Goal: Task Accomplishment & Management: Use online tool/utility

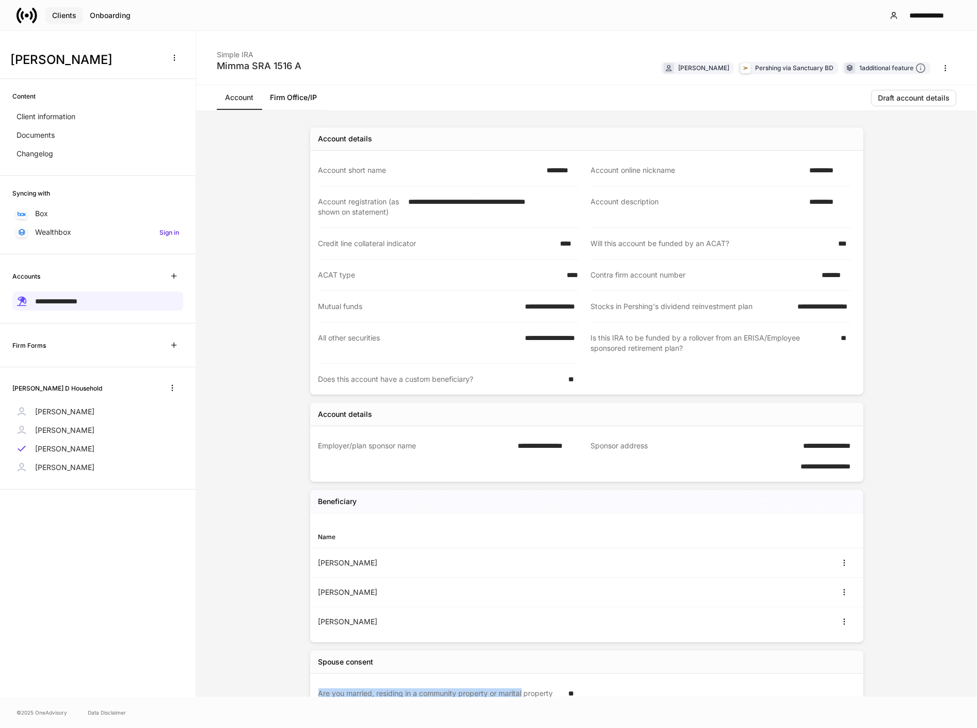
click at [66, 16] on div "Clients" at bounding box center [64, 15] width 24 height 7
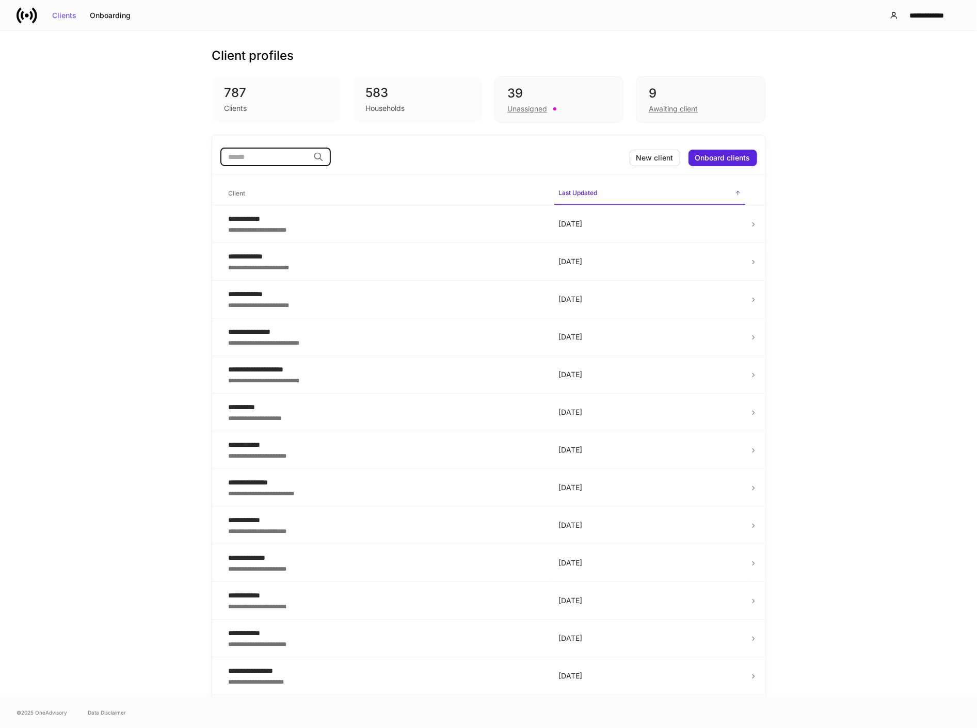
click at [242, 157] on input "search" at bounding box center [264, 157] width 89 height 19
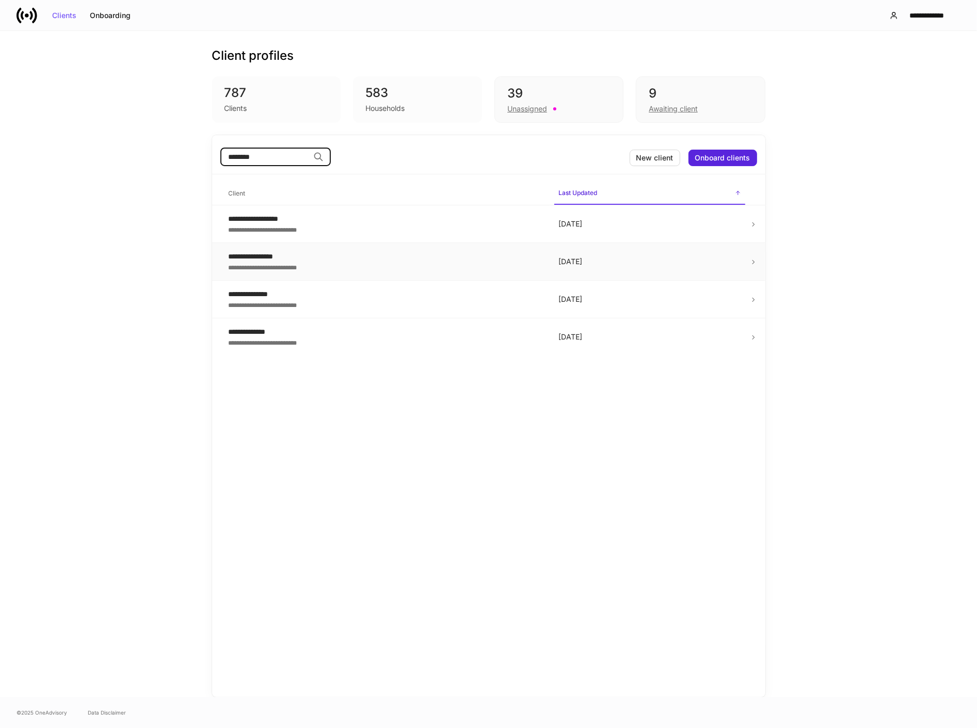
type input "********"
click at [283, 256] on div "**********" at bounding box center [385, 256] width 313 height 10
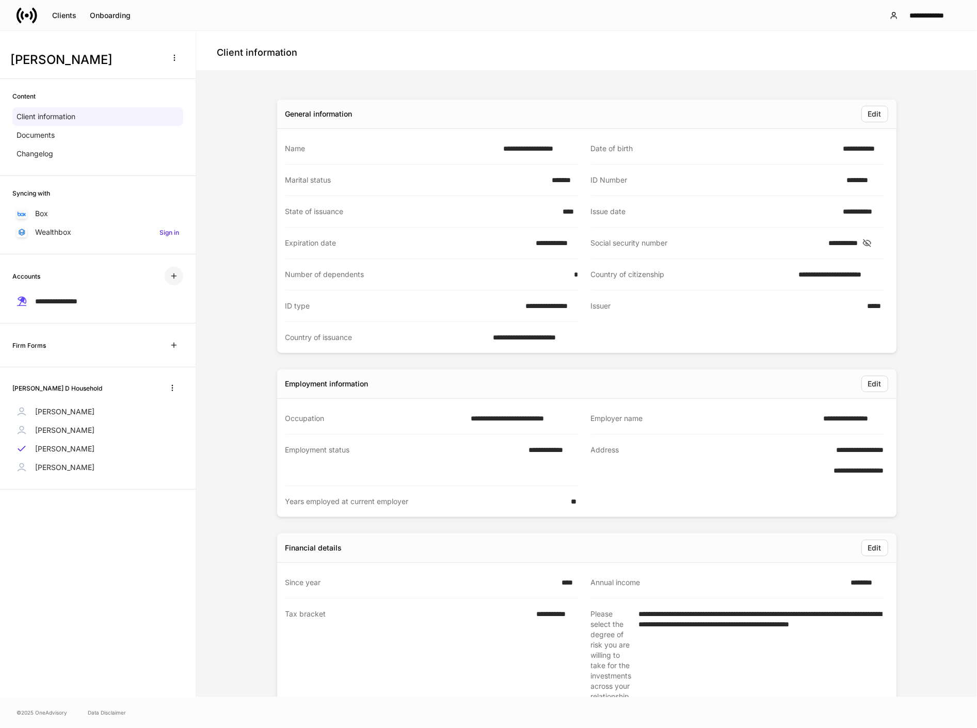
click at [174, 277] on icon "button" at bounding box center [174, 276] width 8 height 8
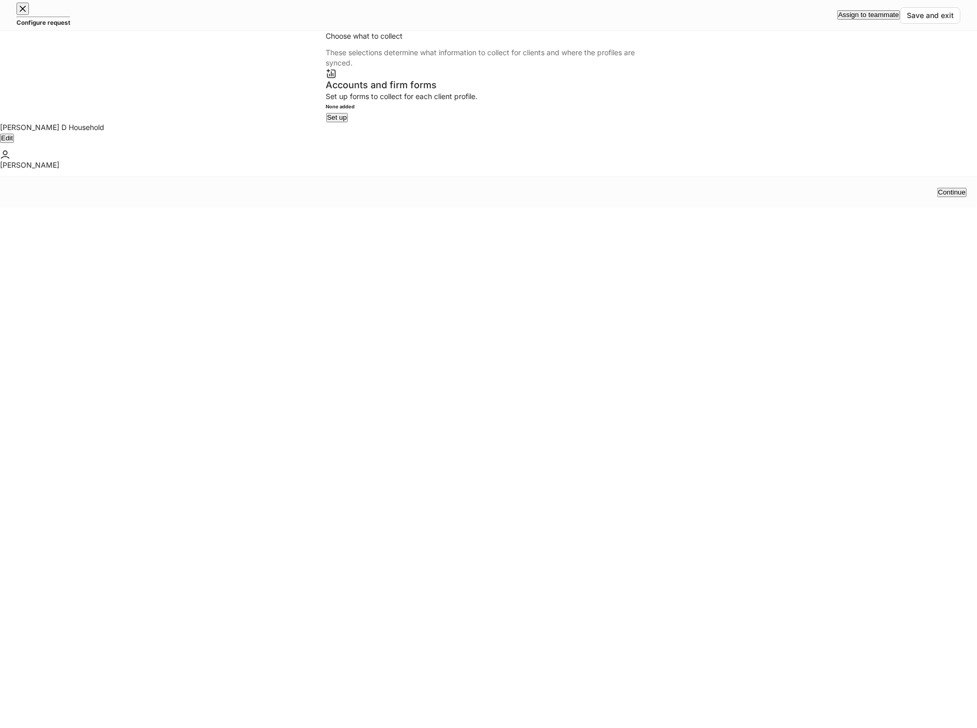
click at [25, 11] on icon "button" at bounding box center [22, 8] width 5 height 5
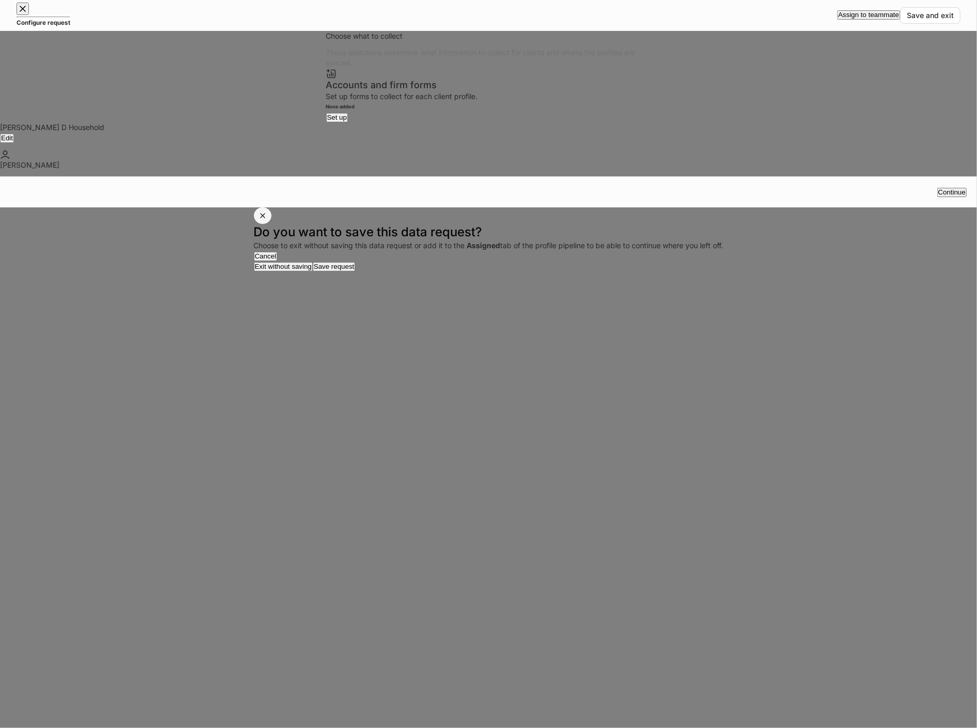
click at [265, 218] on icon "button" at bounding box center [263, 216] width 4 height 4
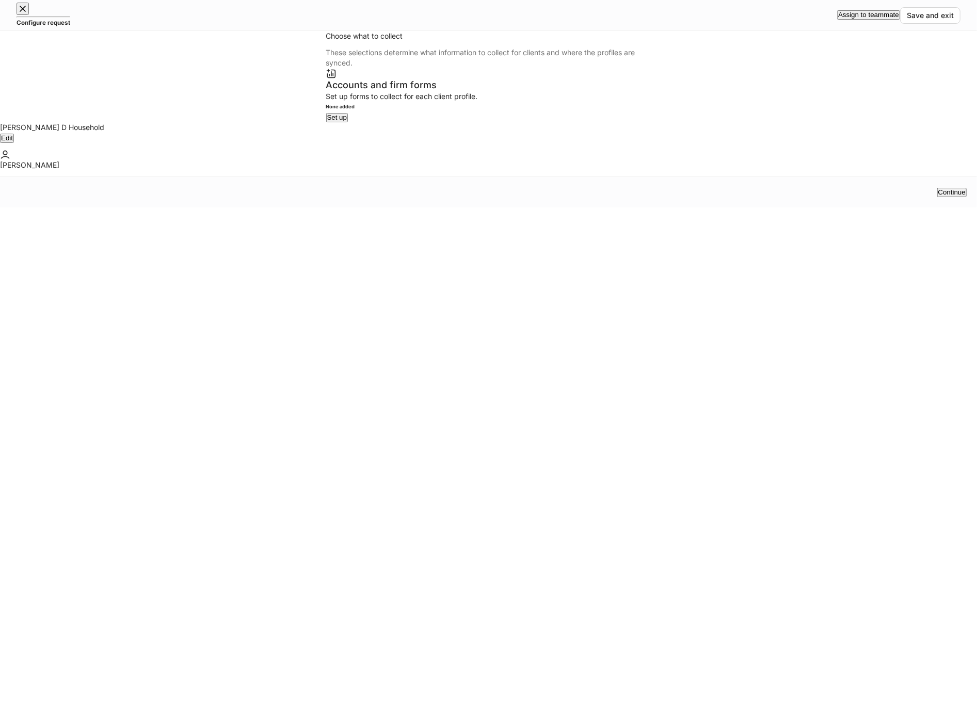
click at [347, 121] on div "Set up" at bounding box center [337, 117] width 20 height 7
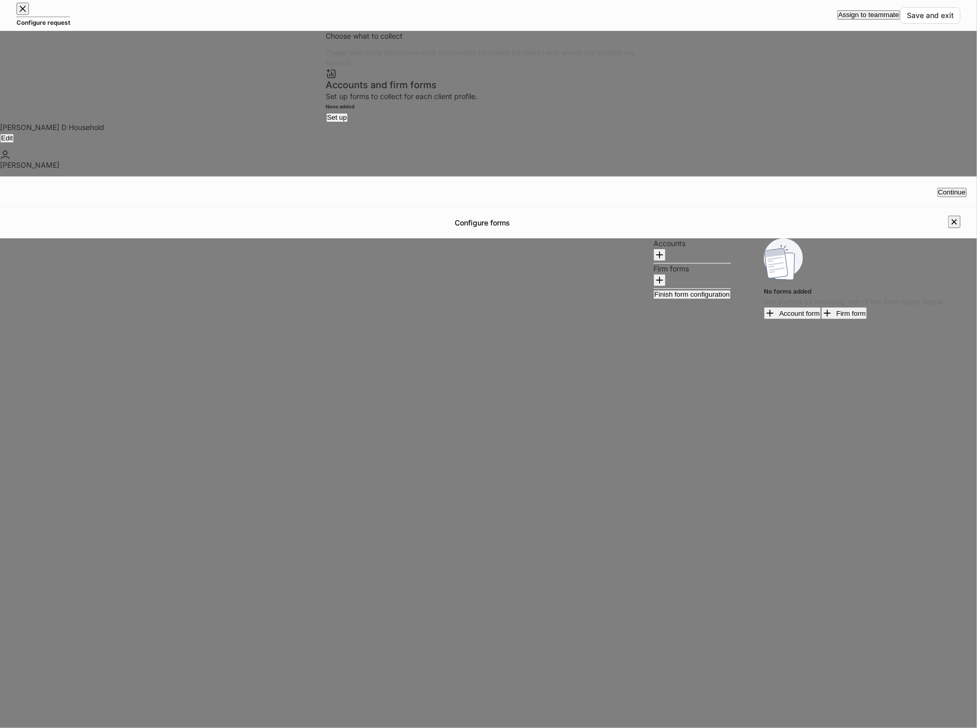
click at [949, 217] on icon "button" at bounding box center [954, 222] width 10 height 10
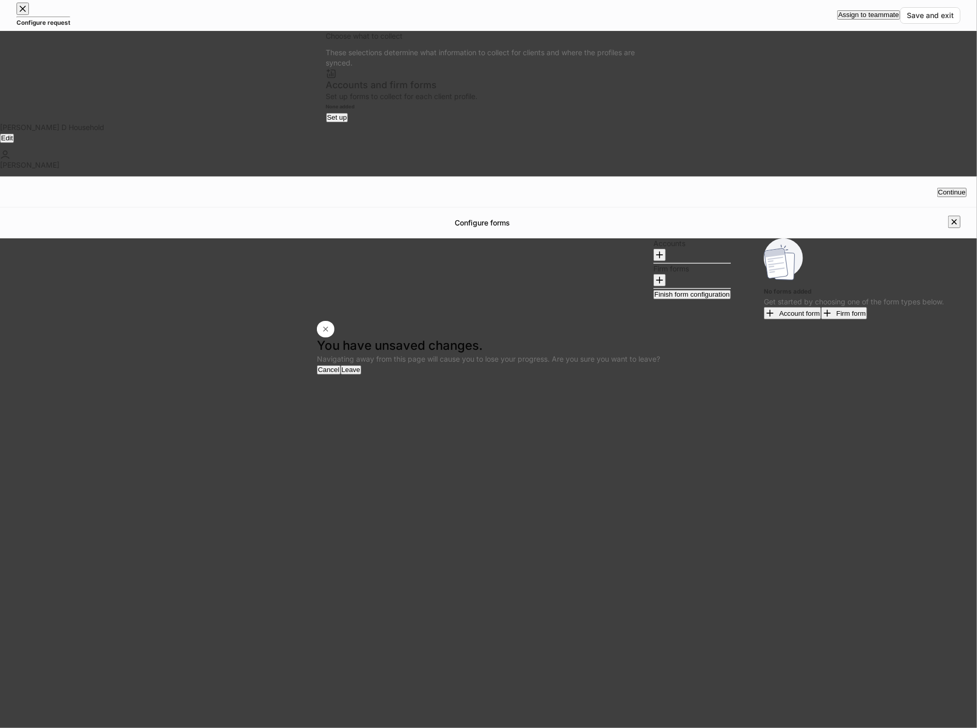
click at [360, 373] on div "Leave" at bounding box center [351, 369] width 19 height 7
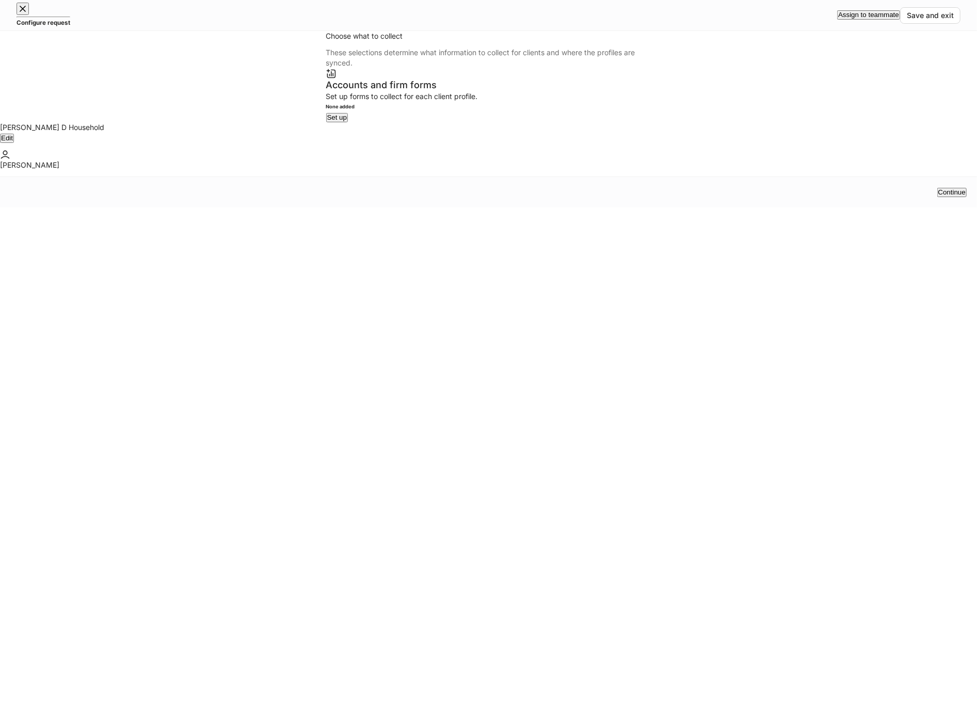
click at [27, 15] on button "button" at bounding box center [23, 9] width 12 height 12
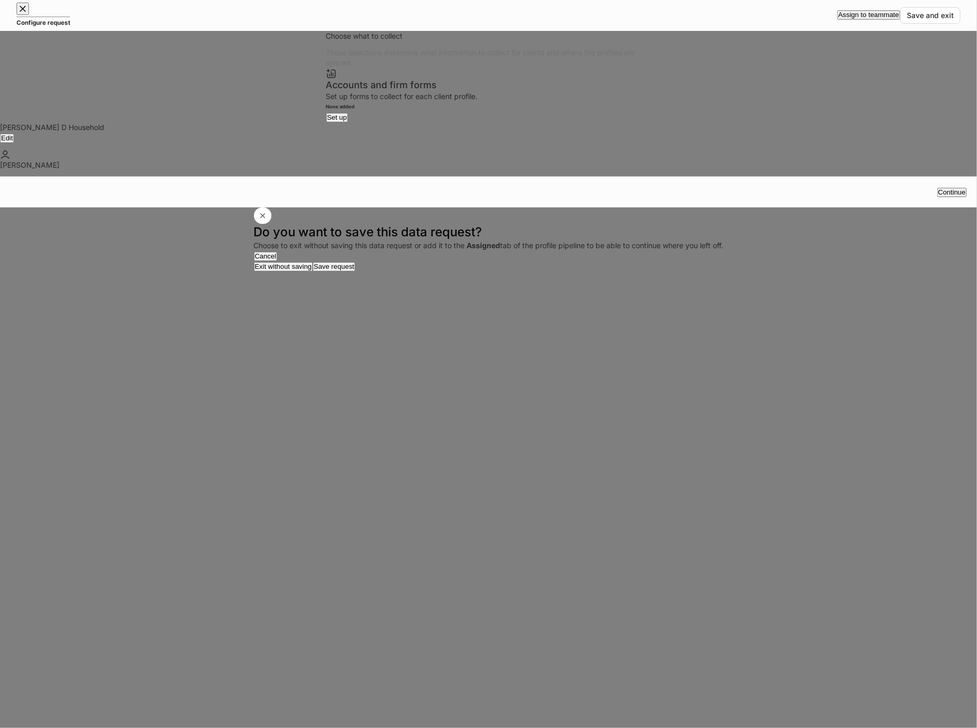
click at [631, 224] on div at bounding box center [489, 215] width 470 height 17
click at [267, 220] on icon "button" at bounding box center [263, 216] width 8 height 8
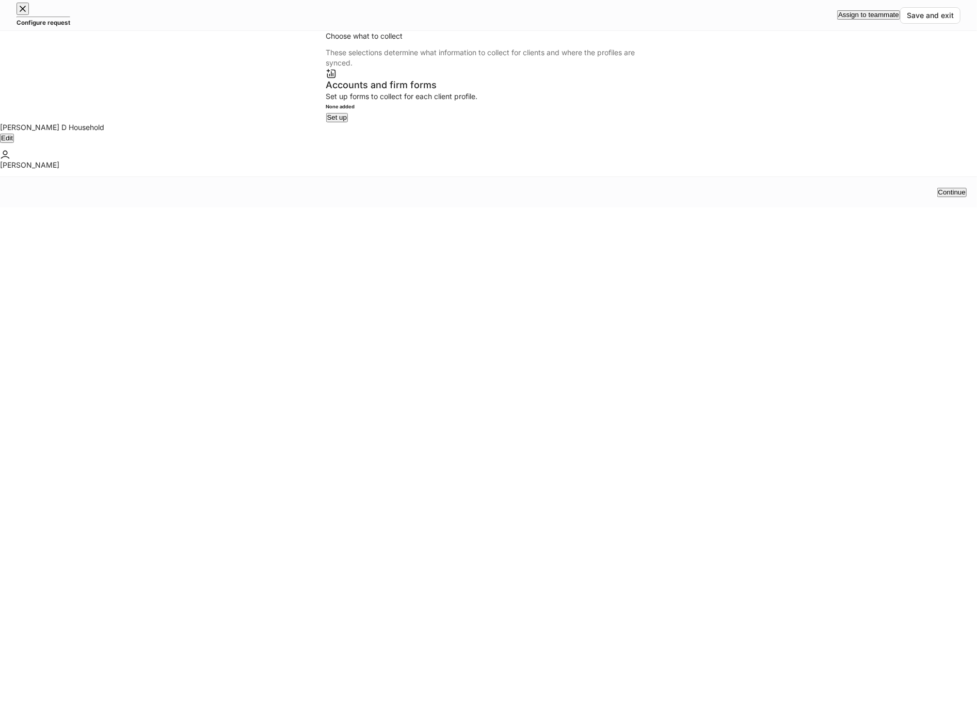
click at [24, 11] on icon "button" at bounding box center [23, 9] width 10 height 10
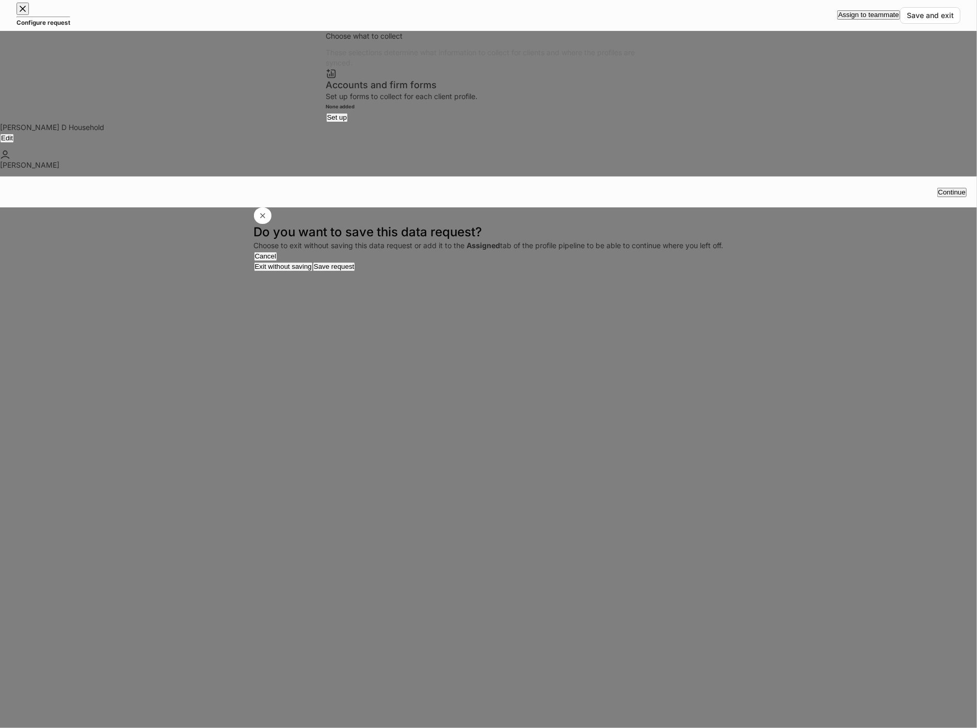
click at [356, 271] on button "Save request" at bounding box center [334, 266] width 43 height 9
